Goal: Information Seeking & Learning: Learn about a topic

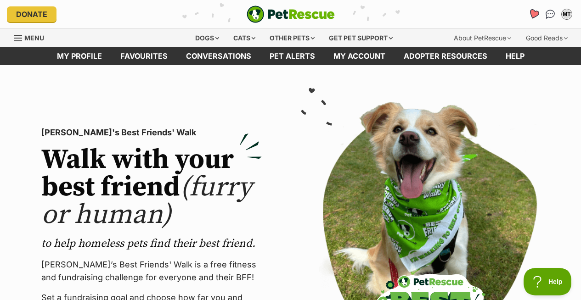
click at [532, 13] on icon "Favourites" at bounding box center [533, 14] width 11 height 11
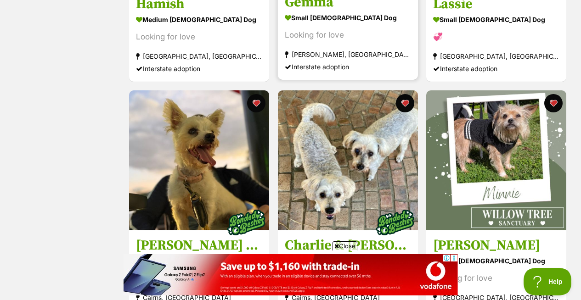
scroll to position [445, 0]
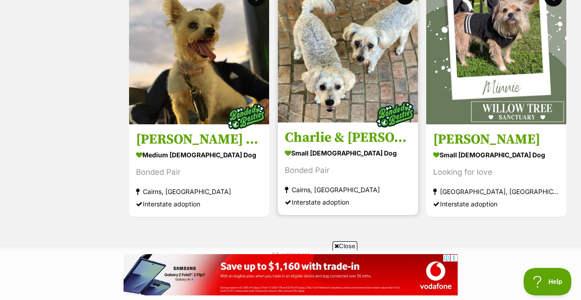
click at [346, 51] on img at bounding box center [348, 53] width 140 height 140
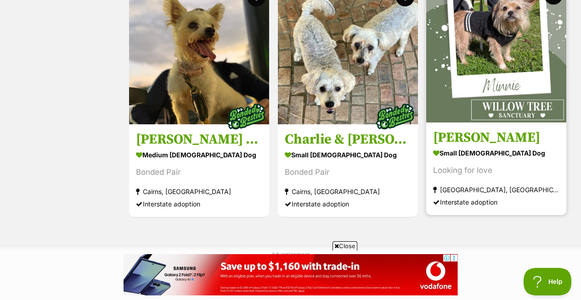
click at [507, 49] on img at bounding box center [496, 53] width 140 height 140
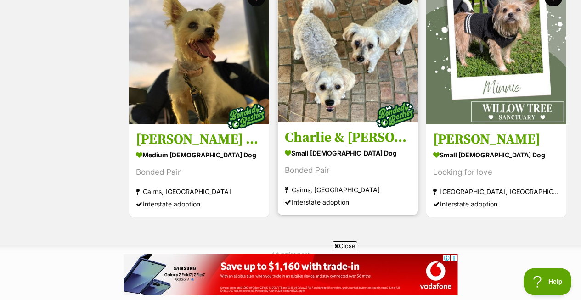
click at [353, 96] on img at bounding box center [348, 53] width 140 height 140
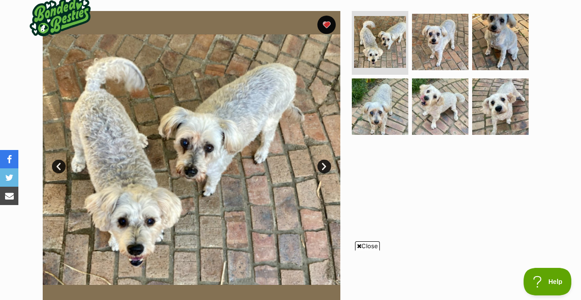
scroll to position [190, 0]
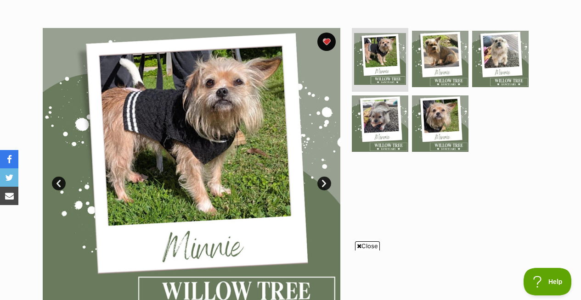
scroll to position [161, 0]
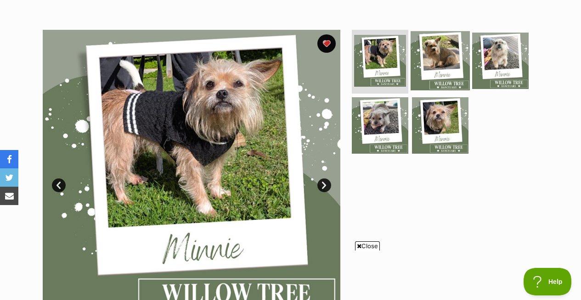
click at [434, 50] on img at bounding box center [440, 60] width 59 height 59
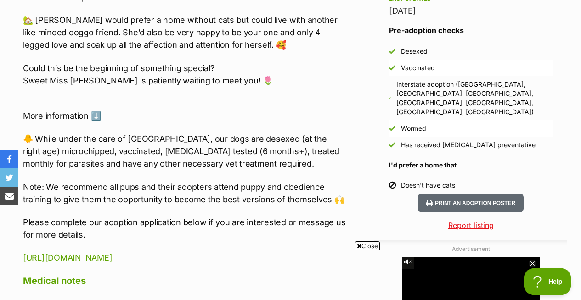
scroll to position [819, 0]
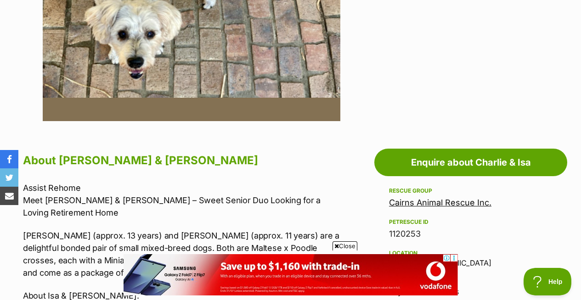
click at [345, 248] on span "Close" at bounding box center [344, 246] width 25 height 9
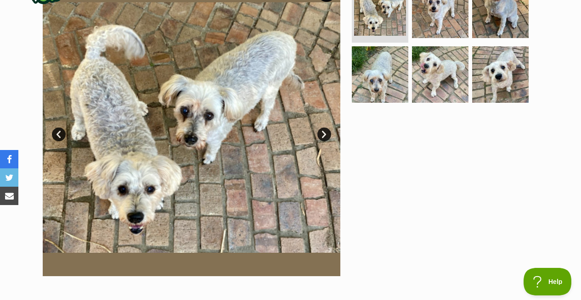
scroll to position [191, 0]
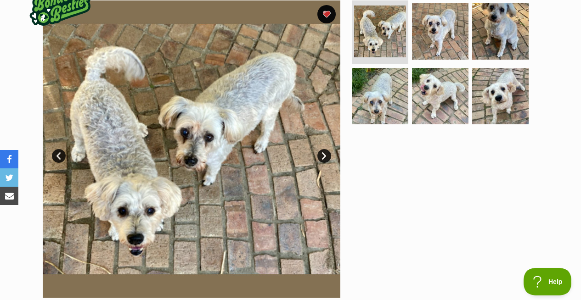
click at [323, 158] on link "Next" at bounding box center [324, 156] width 14 height 14
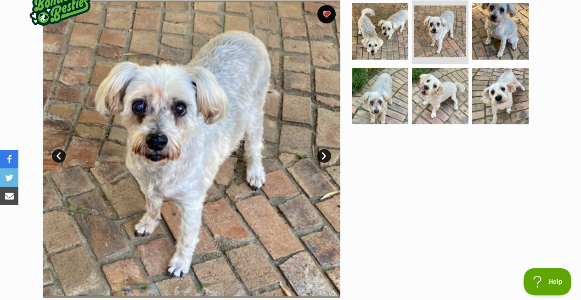
click at [323, 158] on link "Next" at bounding box center [324, 156] width 14 height 14
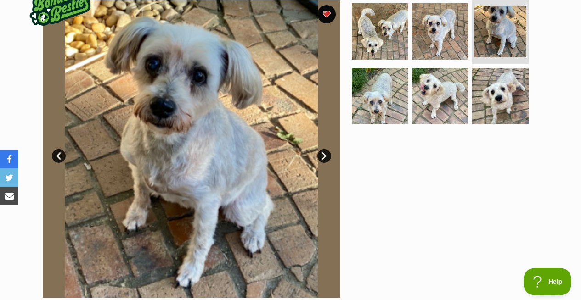
click at [323, 158] on link "Next" at bounding box center [324, 156] width 14 height 14
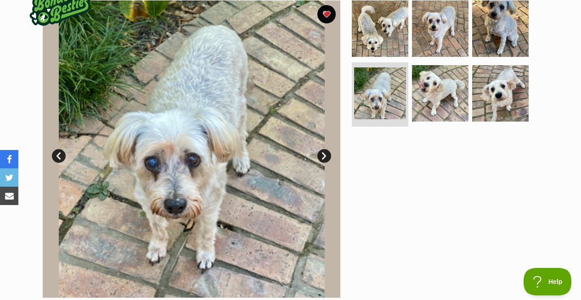
click at [323, 158] on link "Next" at bounding box center [324, 156] width 14 height 14
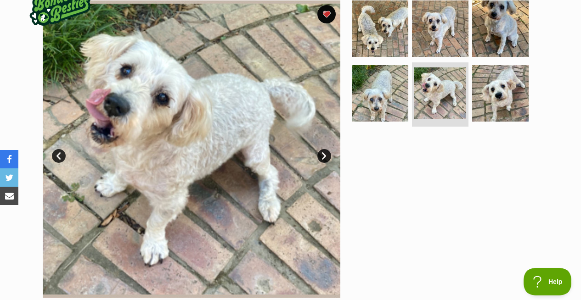
click at [323, 157] on link "Next" at bounding box center [324, 156] width 14 height 14
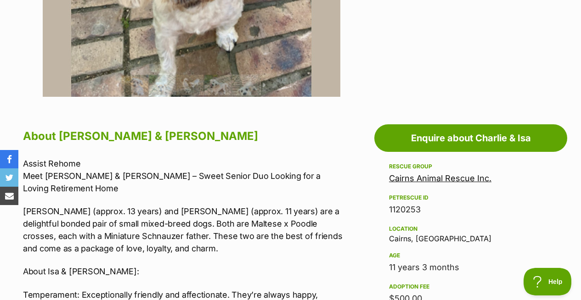
scroll to position [392, 0]
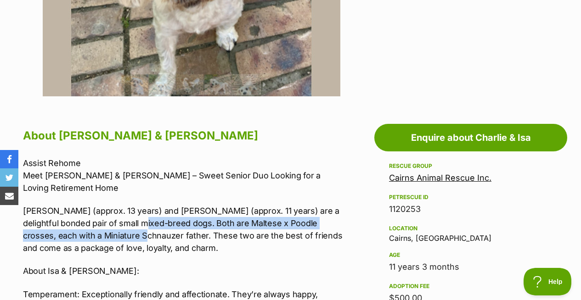
drag, startPoint x: 90, startPoint y: 223, endPoint x: 117, endPoint y: 213, distance: 28.2
click at [117, 213] on p "Isa (approx. 13 years) and Charlie (approx. 11 years) are a delightful bonded p…" at bounding box center [184, 230] width 323 height 50
copy p "Both are Maltese x Poodle crosses, each with a Miniature Schnauzer father."
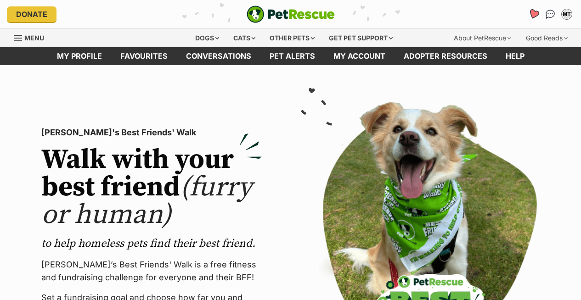
click at [535, 15] on icon "Favourites" at bounding box center [533, 14] width 11 height 11
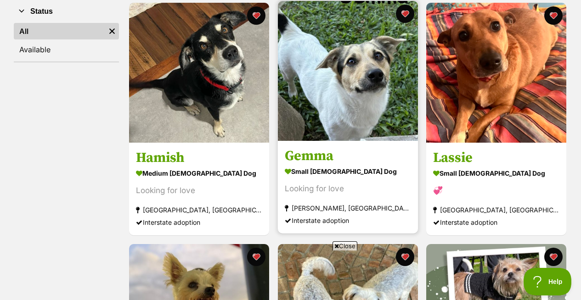
scroll to position [190, 0]
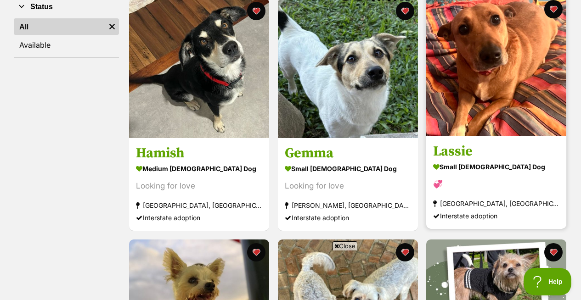
click at [487, 57] on img at bounding box center [496, 66] width 140 height 140
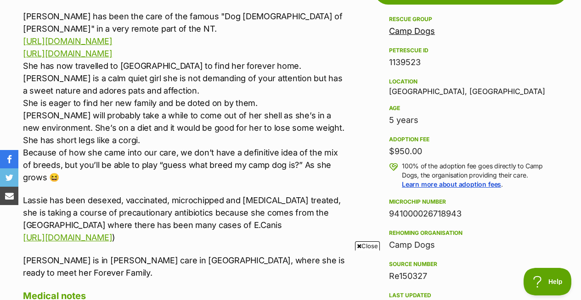
scroll to position [540, 0]
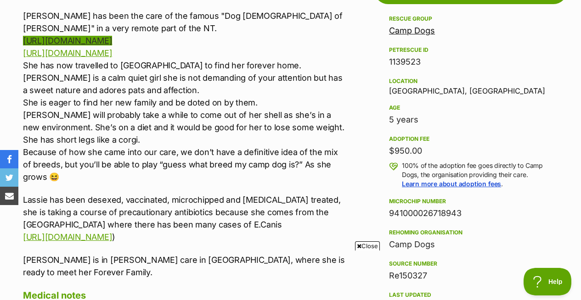
click at [112, 41] on link "[URL][DOMAIN_NAME]" at bounding box center [67, 41] width 89 height 10
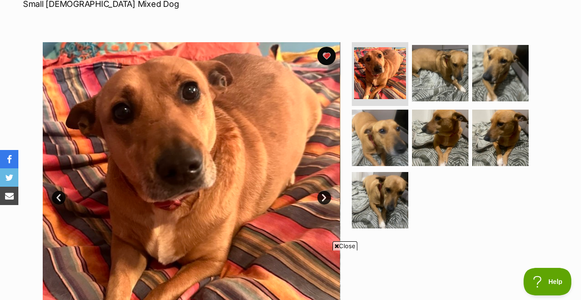
scroll to position [163, 0]
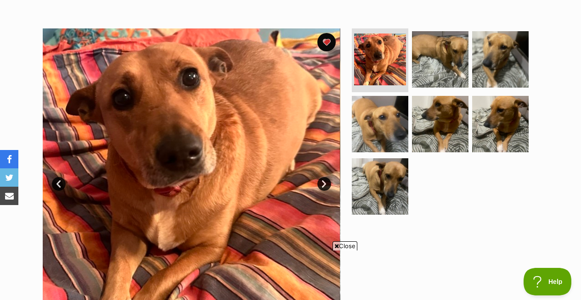
click at [322, 180] on link "Next" at bounding box center [324, 184] width 14 height 14
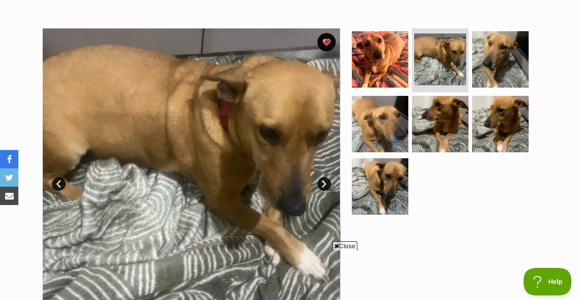
click at [322, 180] on link "Next" at bounding box center [324, 184] width 14 height 14
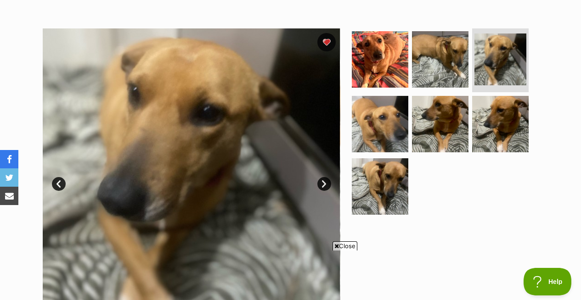
click at [322, 180] on link "Next" at bounding box center [324, 184] width 14 height 14
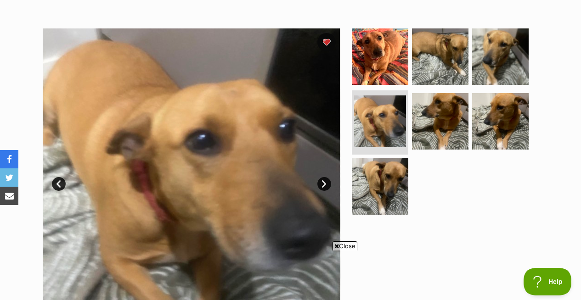
click at [322, 180] on link "Next" at bounding box center [324, 184] width 14 height 14
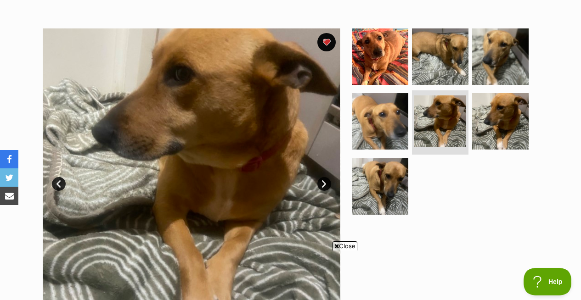
click at [322, 180] on link "Next" at bounding box center [324, 184] width 14 height 14
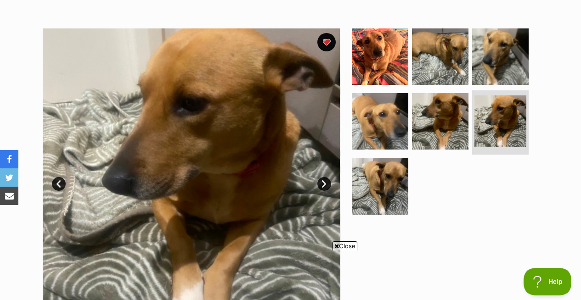
click at [322, 180] on link "Next" at bounding box center [324, 184] width 14 height 14
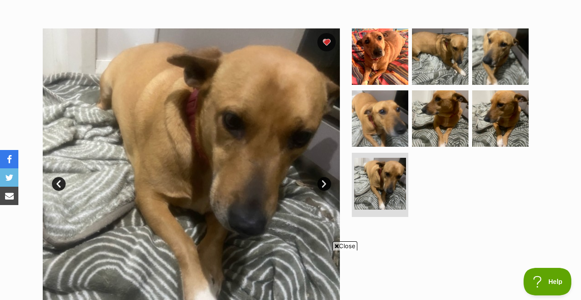
click at [322, 180] on link "Next" at bounding box center [324, 184] width 14 height 14
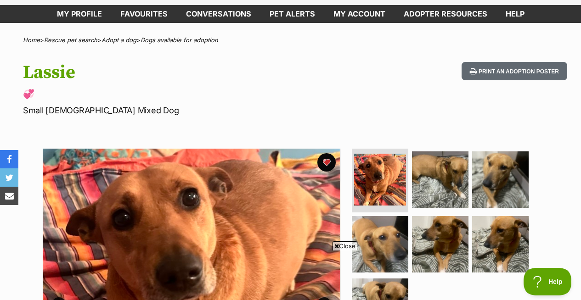
scroll to position [0, 0]
